Goal: Transaction & Acquisition: Purchase product/service

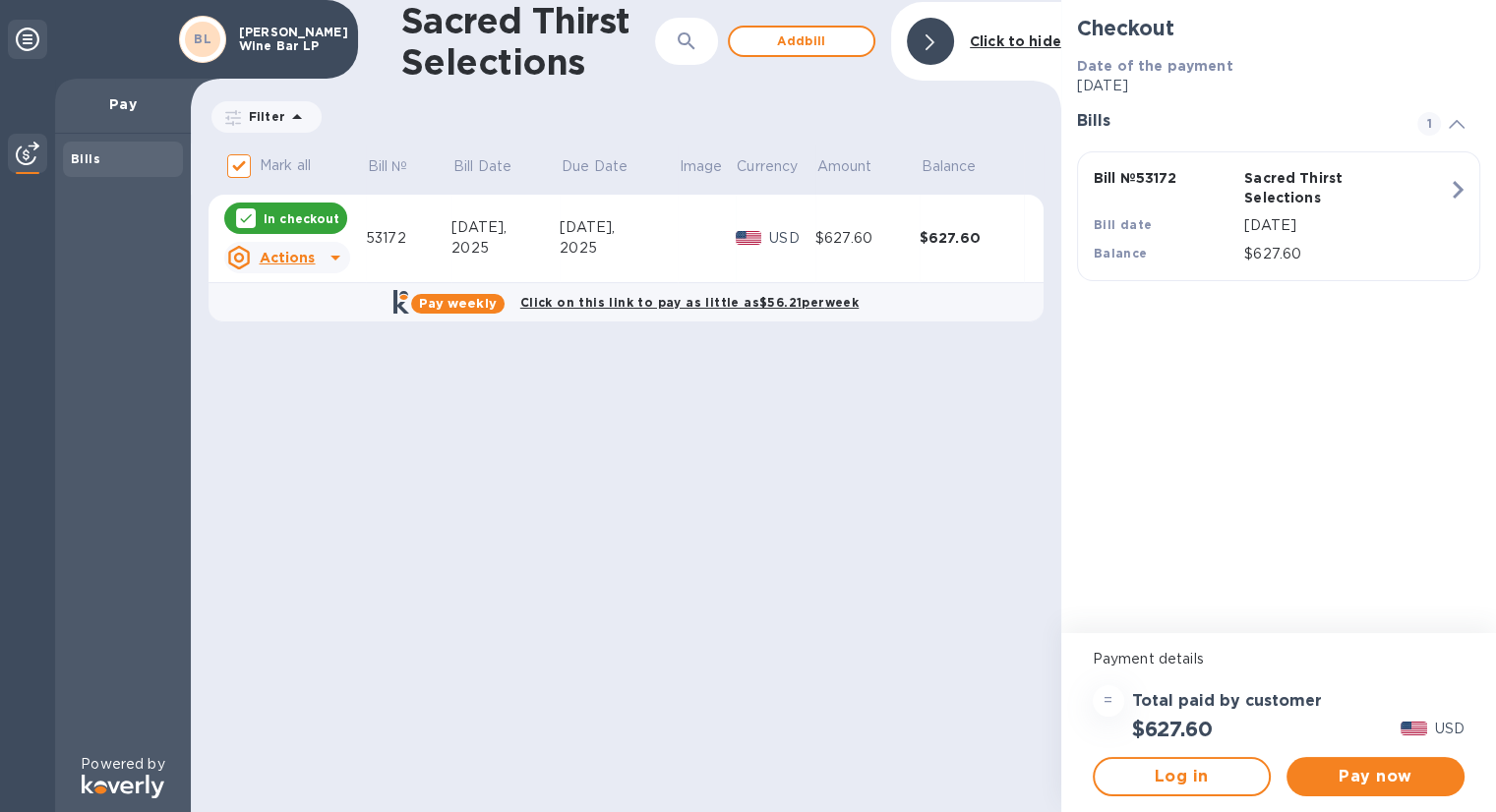
click at [1326, 237] on div "[DATE]" at bounding box center [1346, 226] width 212 height 29
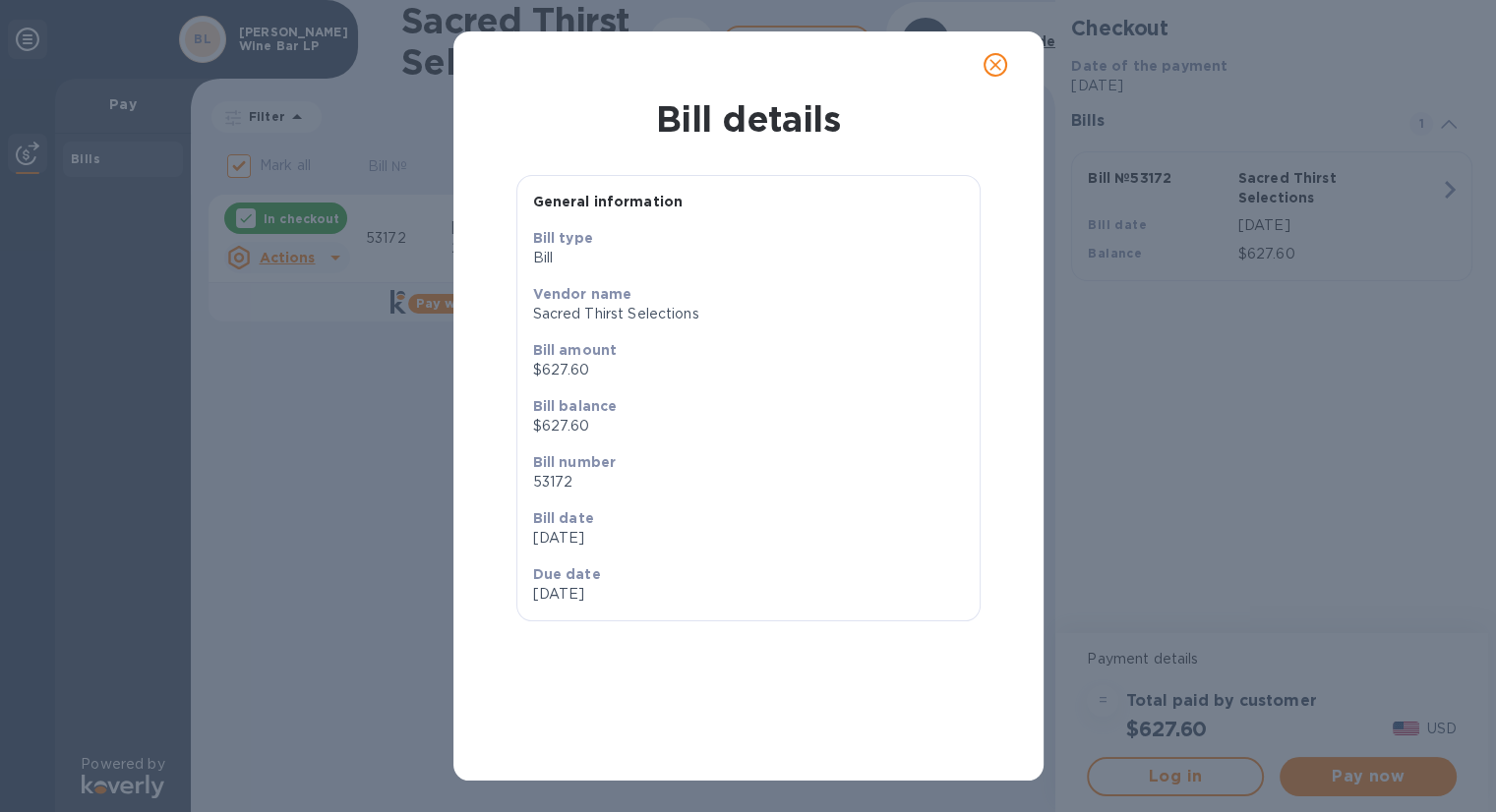
click at [993, 61] on icon "close" at bounding box center [995, 65] width 20 height 20
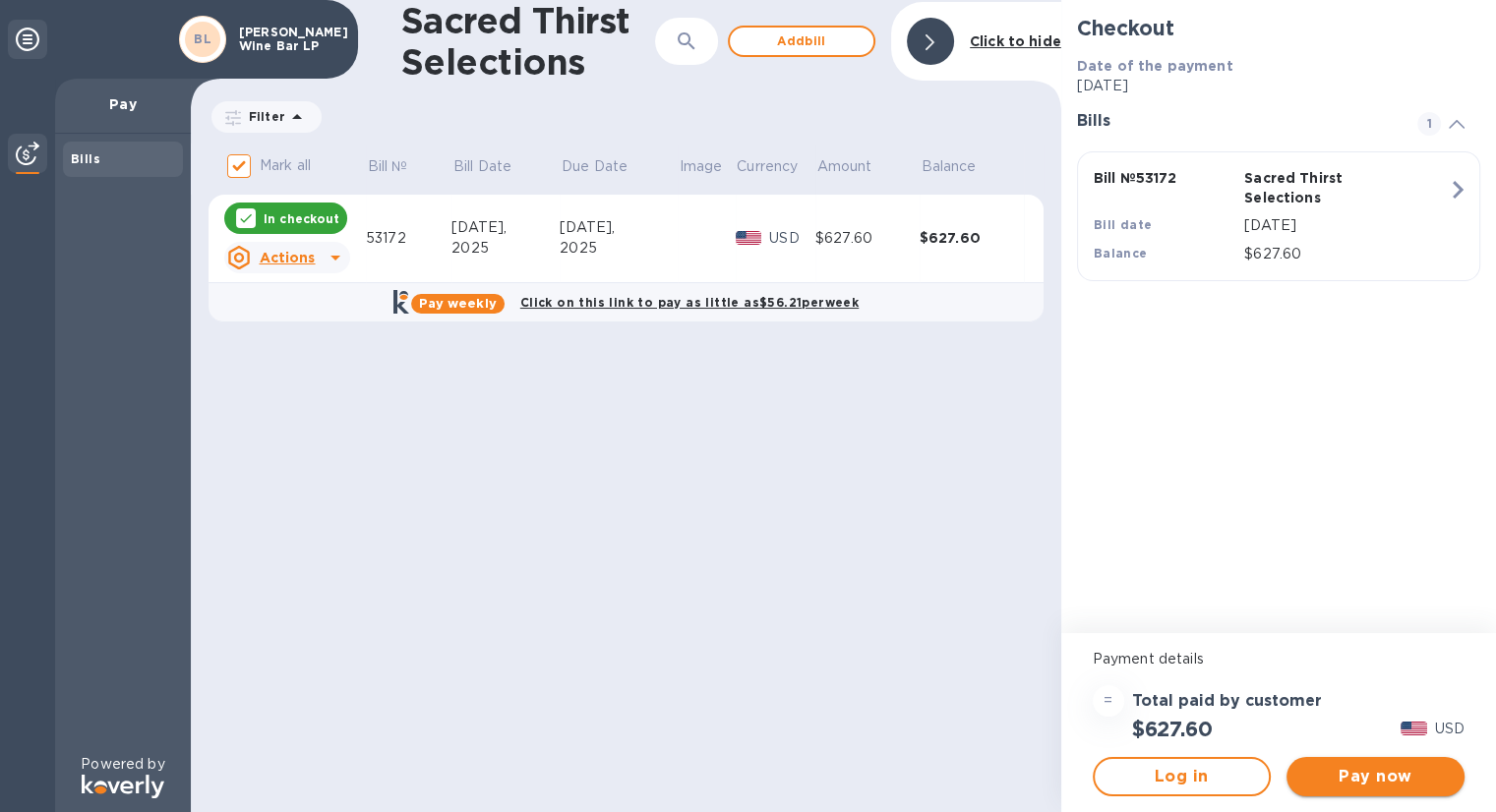
click at [1370, 760] on button "Pay now" at bounding box center [1376, 777] width 178 height 40
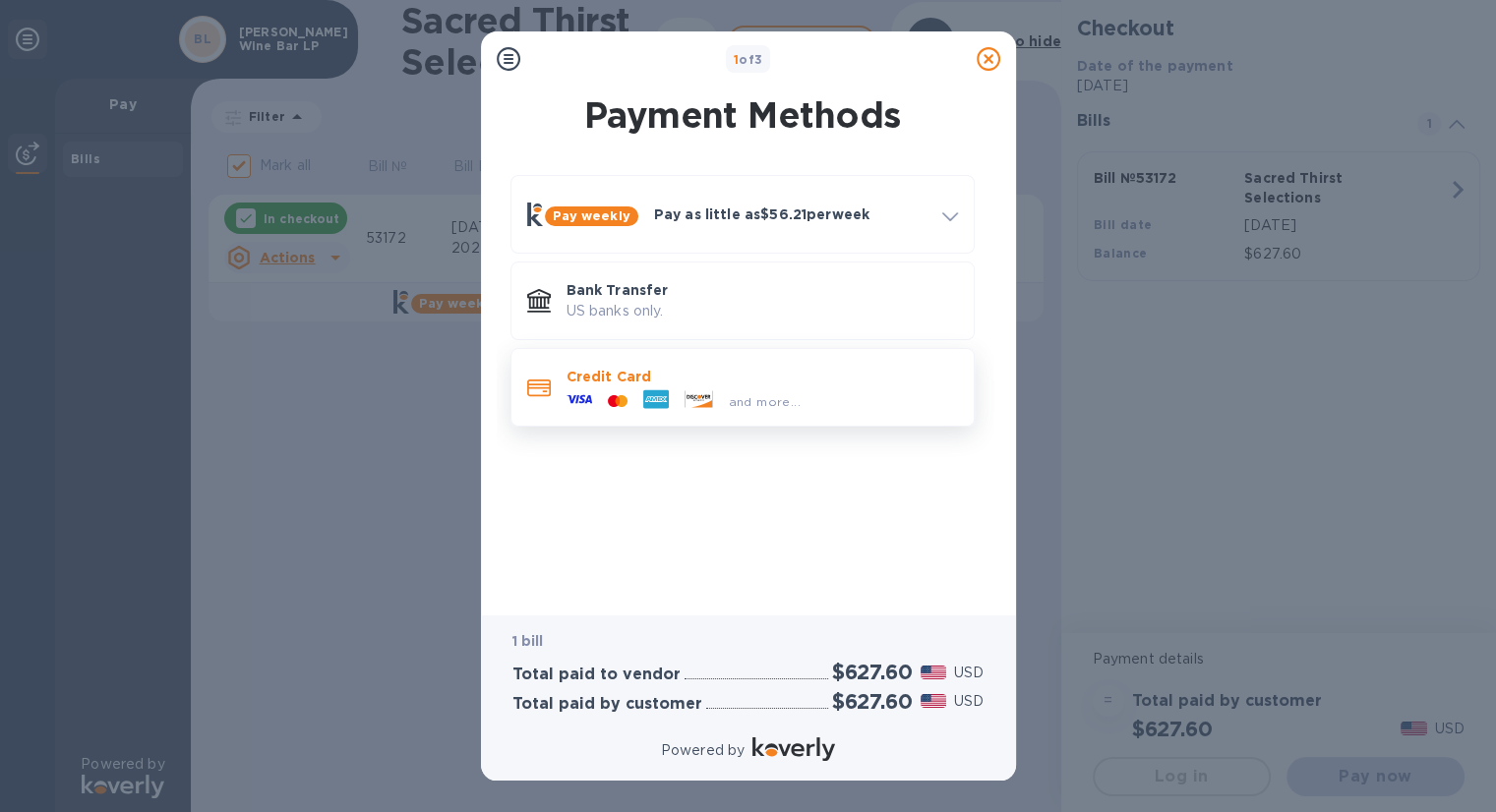
click at [704, 386] on div "and more..." at bounding box center [683, 401] width 250 height 30
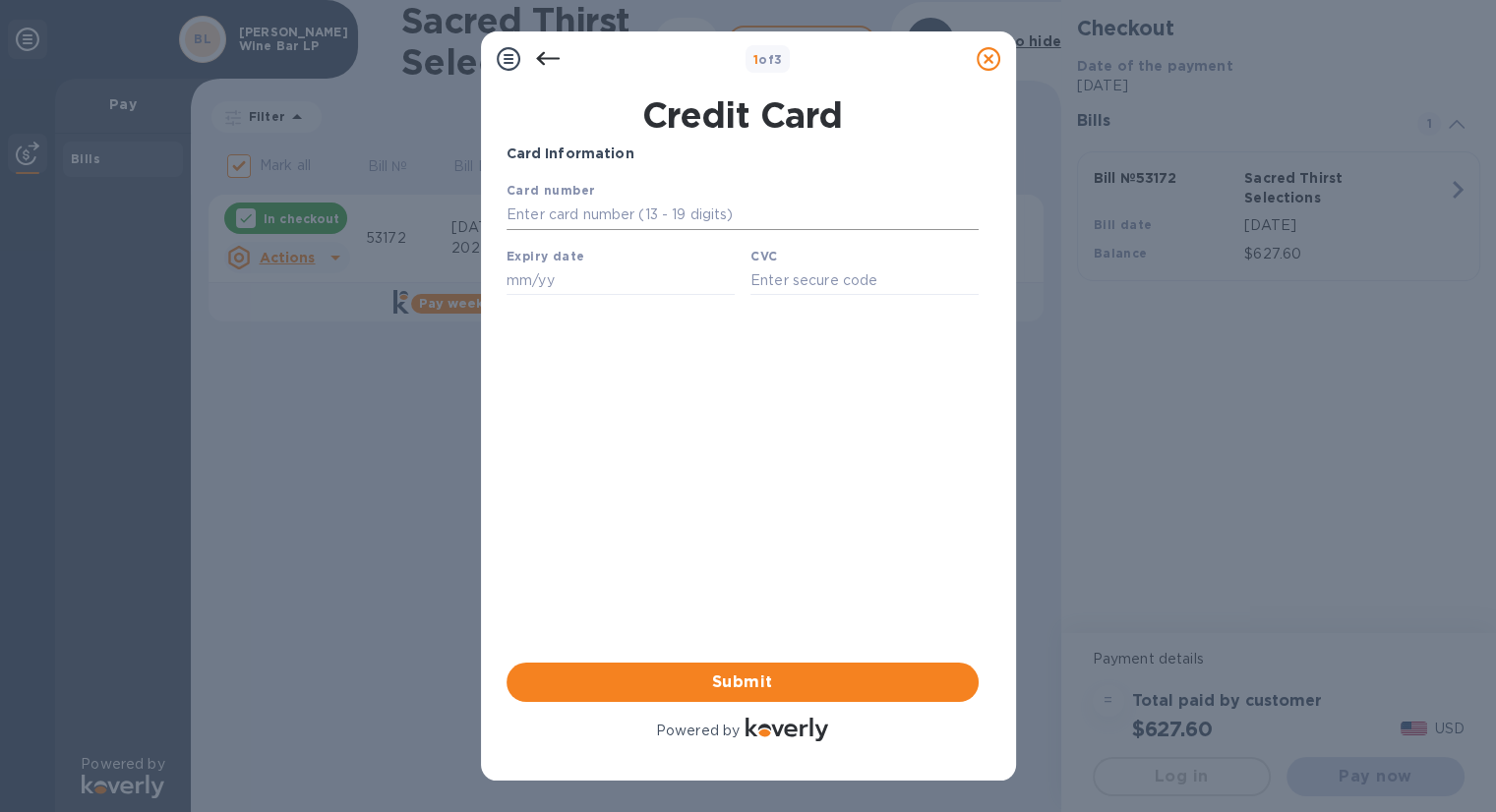
click at [640, 225] on input "text" at bounding box center [742, 216] width 472 height 30
type input "[CREDIT_CARD_NUMBER]"
type input "01/30"
type input "4749"
click at [841, 334] on div "Card Information Your browser does not support iframes Submit Powered by" at bounding box center [743, 444] width 472 height 602
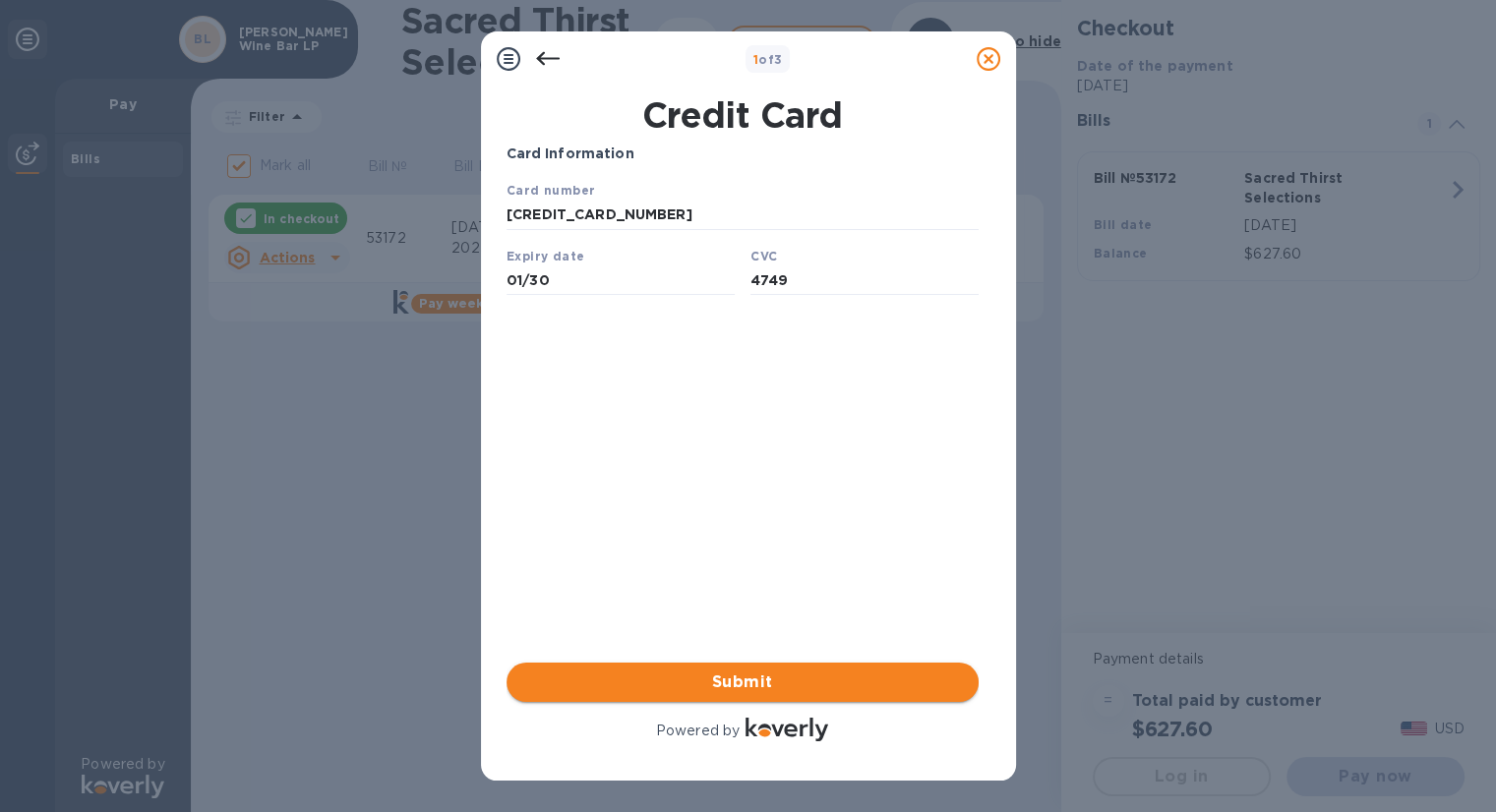
click at [835, 674] on span "Submit" at bounding box center [743, 683] width 441 height 24
click at [741, 674] on span "Submit" at bounding box center [743, 683] width 441 height 24
click at [648, 218] on input "[CREDIT_CARD_NUMBER]" at bounding box center [742, 216] width 472 height 30
type input "[CREDIT_CARD_NUMBER]"
drag, startPoint x: 714, startPoint y: 456, endPoint x: 728, endPoint y: 458, distance: 14.1
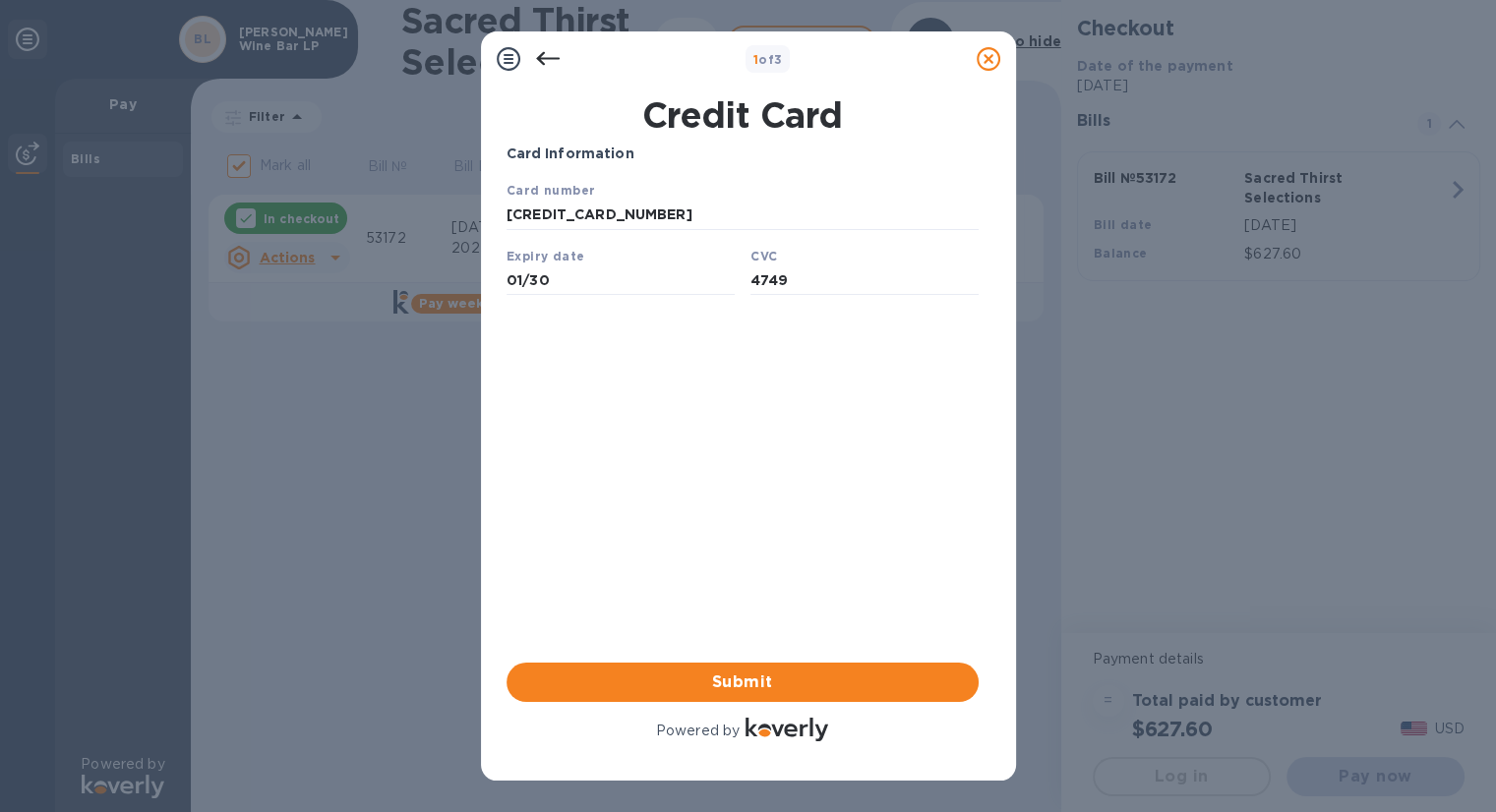
click at [714, 456] on div "Card Information Your browser does not support iframes Submit Powered by" at bounding box center [743, 444] width 472 height 602
click at [646, 303] on div "Your browser does not support iframes" at bounding box center [743, 242] width 488 height 140
click at [636, 281] on input "01/30" at bounding box center [619, 281] width 228 height 30
